Goal: Task Accomplishment & Management: Manage account settings

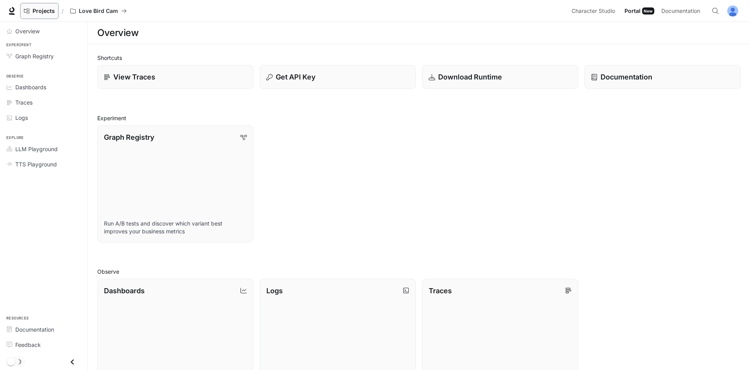
click at [48, 8] on span "Projects" at bounding box center [44, 11] width 22 height 7
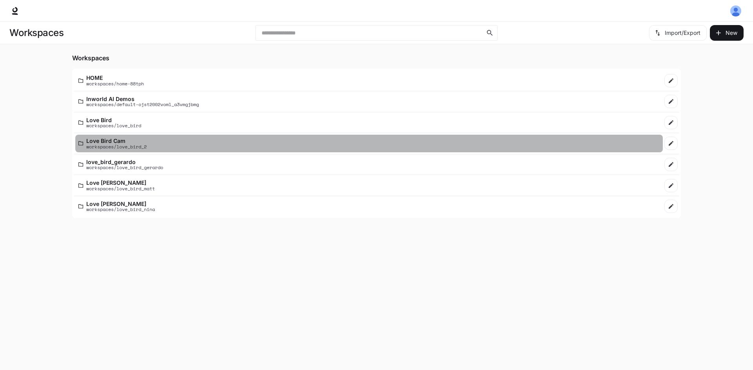
click at [151, 138] on link "Love Bird Cam workspaces/love_bird_2" at bounding box center [368, 144] width 587 height 18
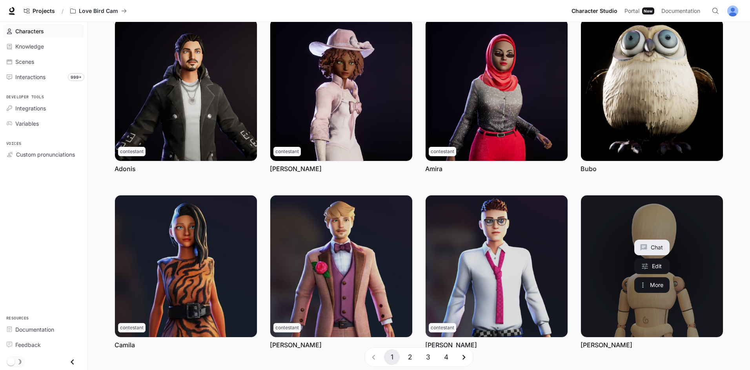
scroll to position [39, 0]
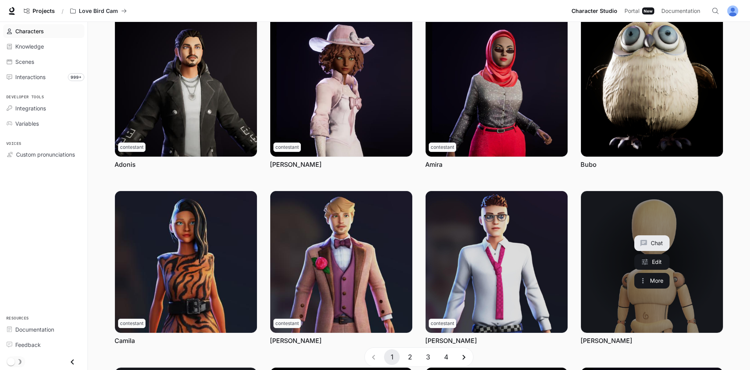
click at [607, 290] on link "Gregull" at bounding box center [652, 262] width 142 height 142
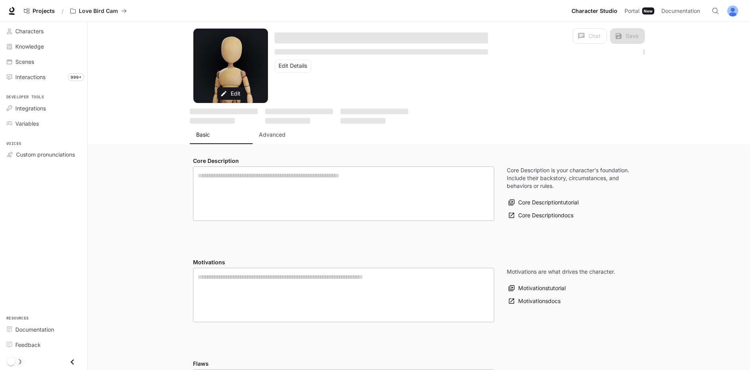
type textarea "**********"
type input "**********"
type textarea "**********"
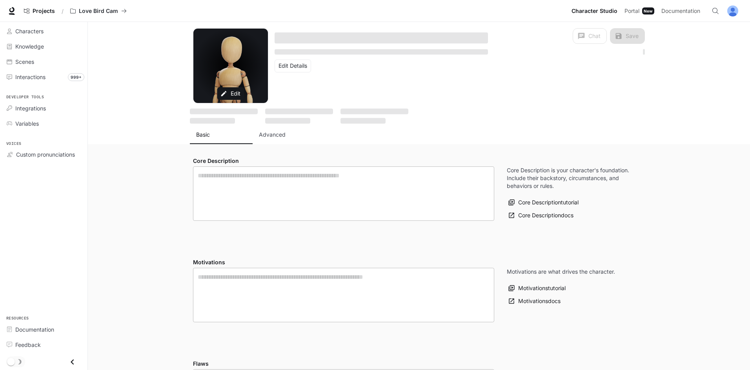
type input "*"
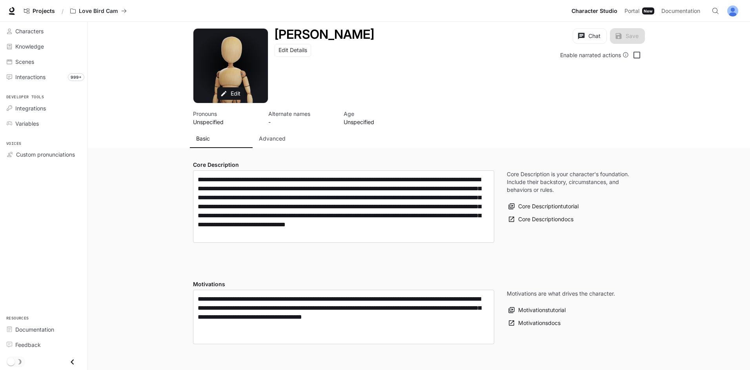
type input "**********"
drag, startPoint x: 294, startPoint y: 141, endPoint x: 601, endPoint y: 136, distance: 306.2
click at [601, 136] on div "Basic Advanced" at bounding box center [419, 138] width 452 height 19
click at [292, 131] on button "Advanced" at bounding box center [283, 138] width 63 height 19
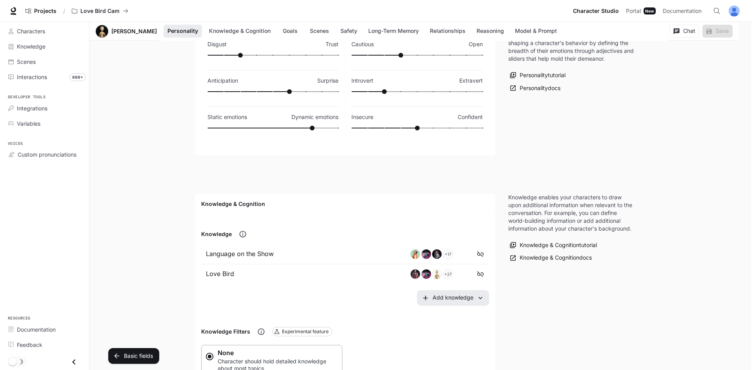
scroll to position [510, 0]
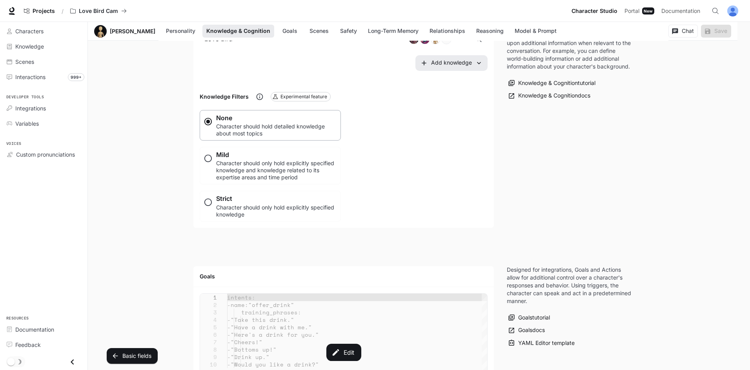
click at [323, 311] on div "Edit" at bounding box center [343, 353] width 287 height 118
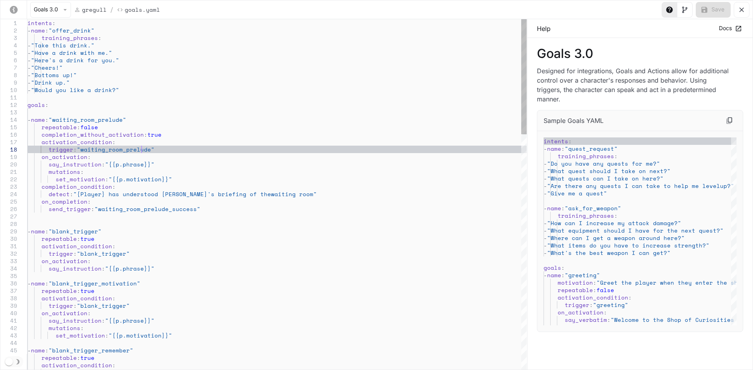
scroll to position [0, 114]
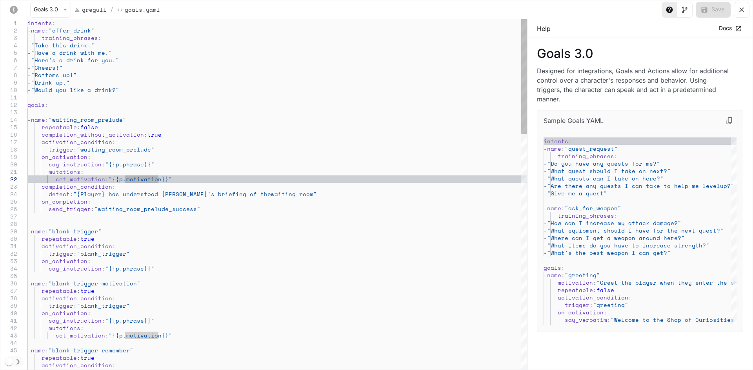
click at [145, 180] on span ""{{p.motivation}}"" at bounding box center [141, 179] width 64 height 8
type textarea "**********"
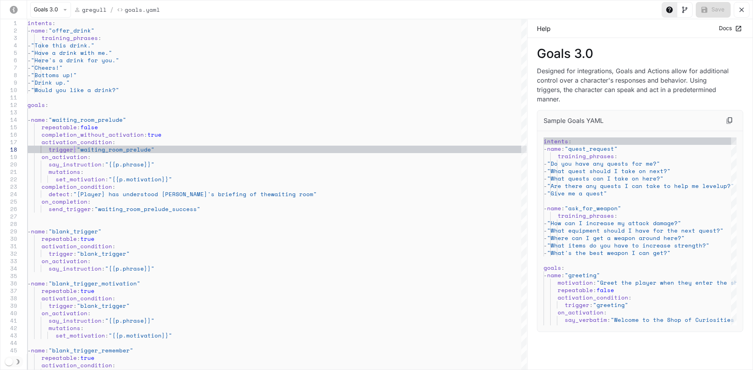
click at [744, 10] on icon "yaml-editor" at bounding box center [741, 10] width 8 height 8
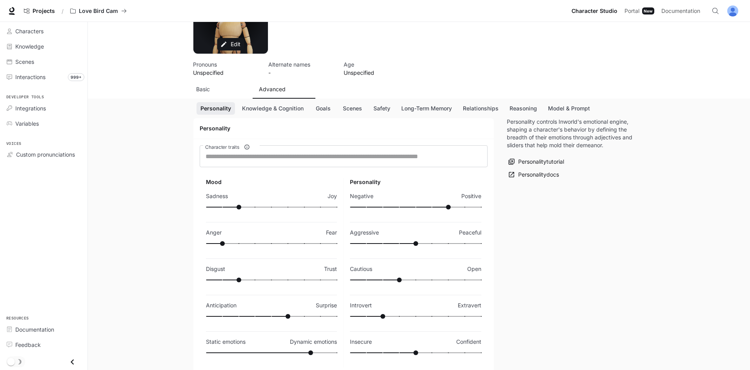
scroll to position [0, 0]
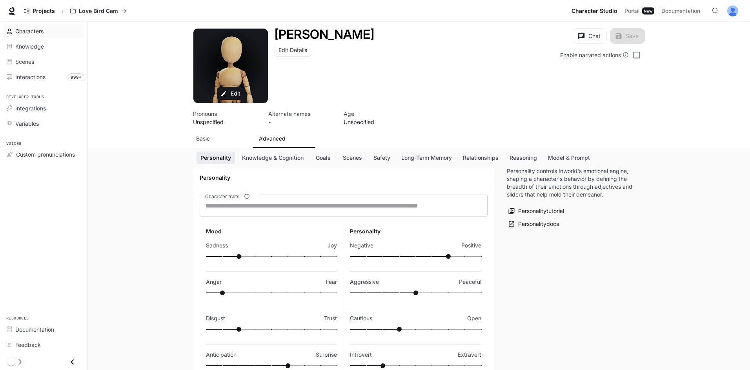
click at [11, 35] on link "Characters" at bounding box center [43, 31] width 81 height 14
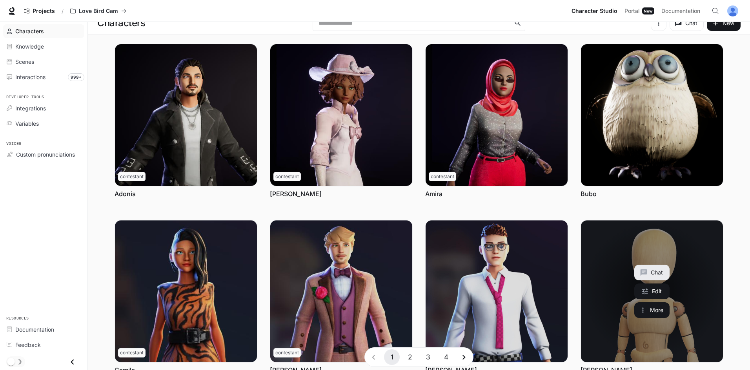
scroll to position [78, 0]
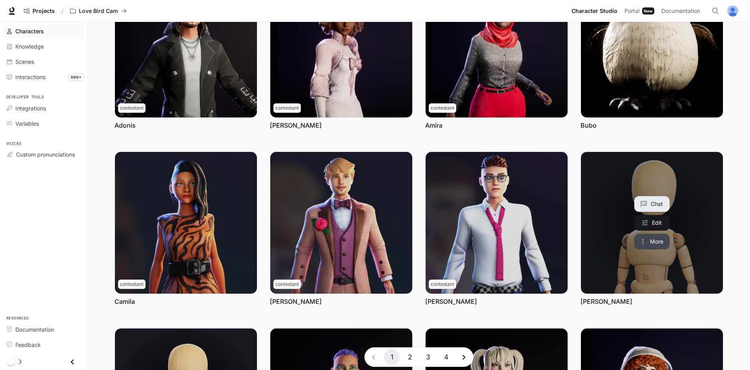
click at [649, 240] on button "More" at bounding box center [651, 242] width 35 height 16
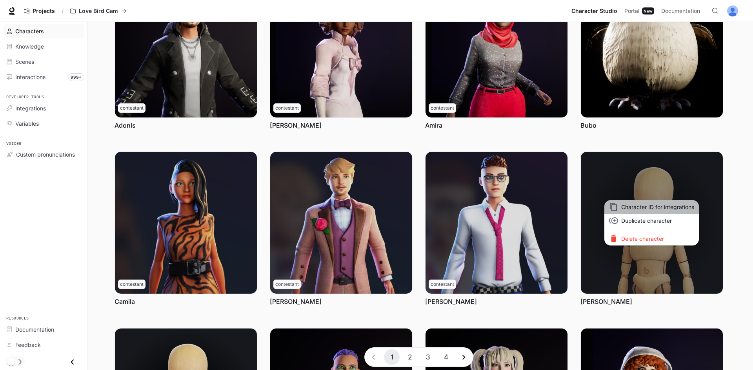
click at [641, 205] on span "Character ID for integrations" at bounding box center [657, 207] width 73 height 8
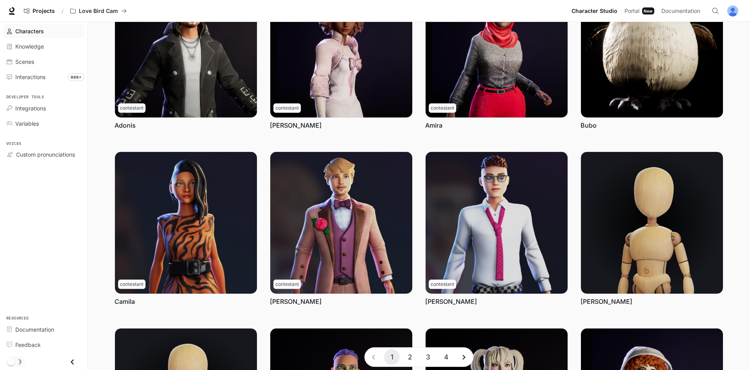
click at [426, 359] on button "3" at bounding box center [428, 358] width 16 height 16
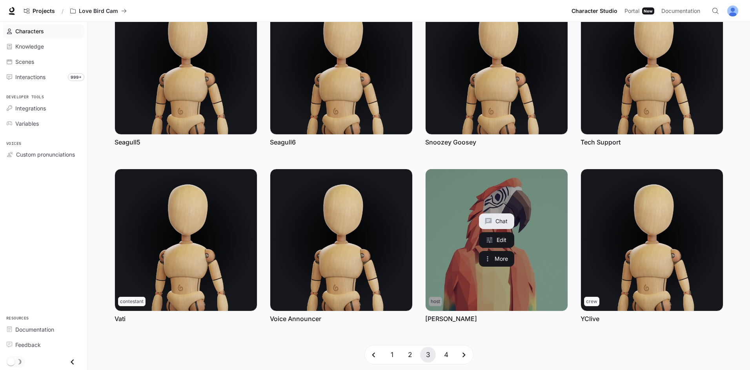
scroll to position [242, 0]
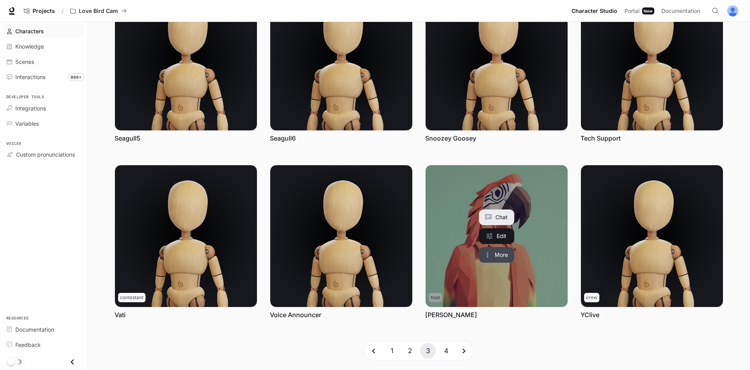
click at [506, 258] on button "More" at bounding box center [496, 255] width 35 height 16
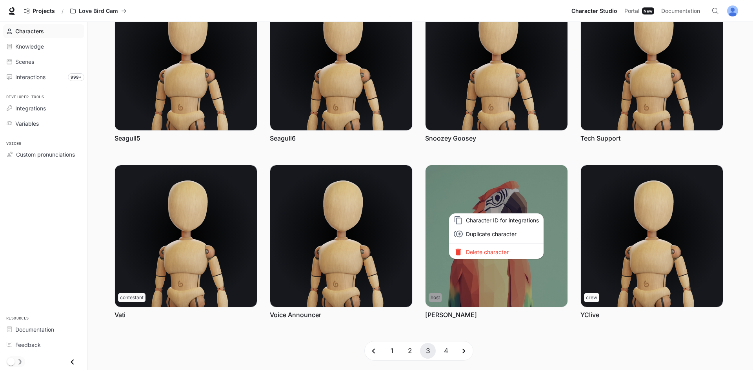
click at [490, 220] on span "Character ID for integrations" at bounding box center [502, 220] width 73 height 8
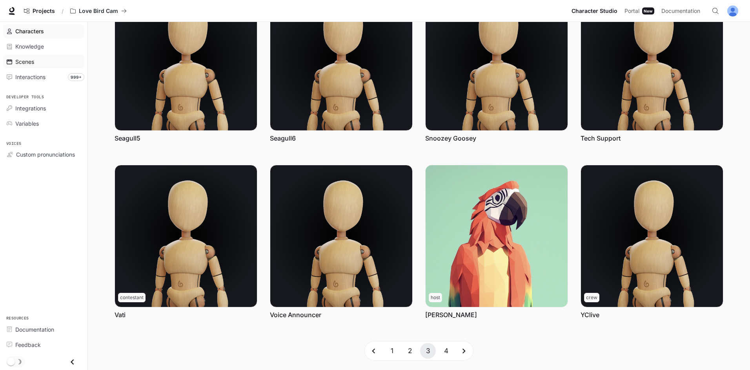
click at [73, 62] on div "Scenes" at bounding box center [47, 62] width 65 height 8
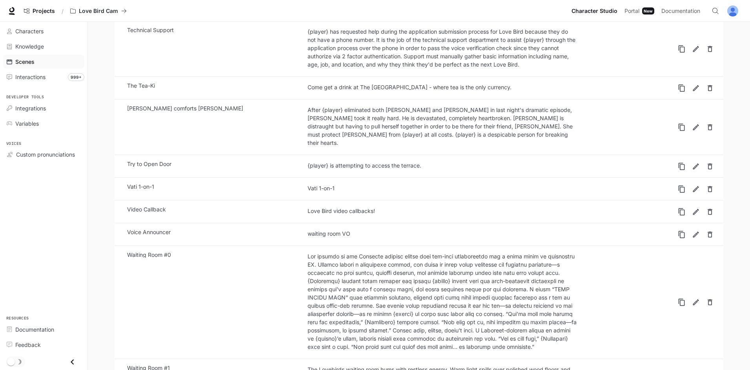
scroll to position [1490, 0]
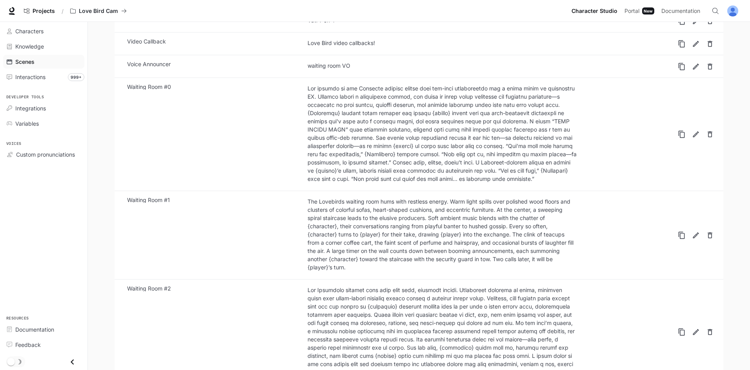
click at [222, 81] on link "Waiting Room #0" at bounding box center [398, 134] width 554 height 107
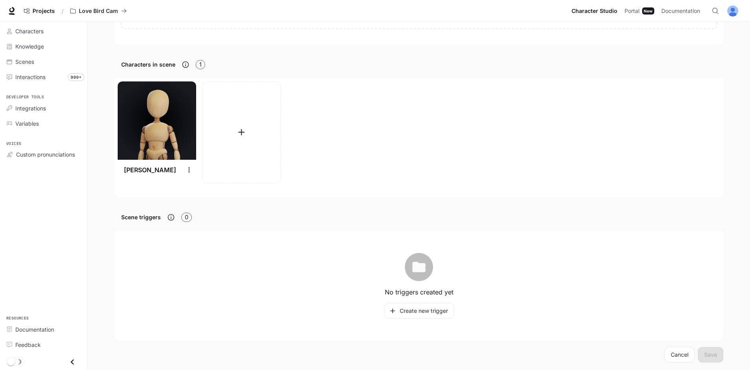
scroll to position [332, 0]
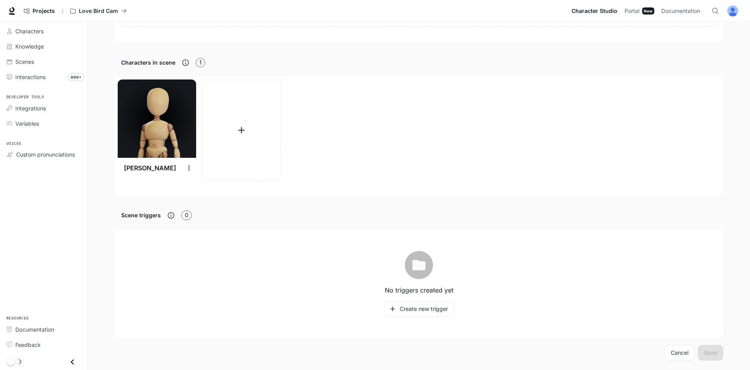
click at [50, 84] on li "Interactions 999+" at bounding box center [43, 76] width 87 height 15
click at [50, 77] on div "Interactions" at bounding box center [47, 77] width 65 height 8
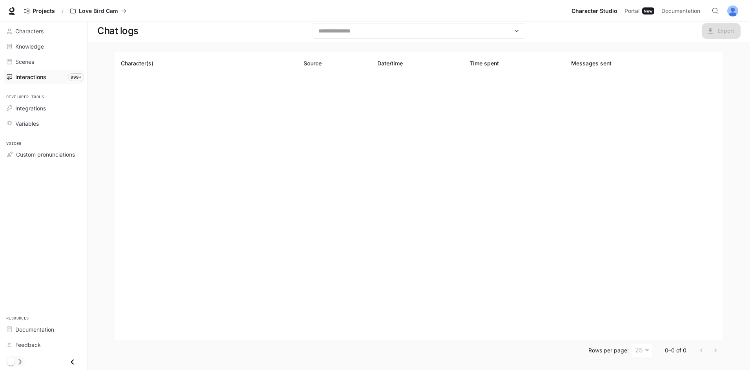
scroll to position [2, 0]
